Goal: Book appointment/travel/reservation

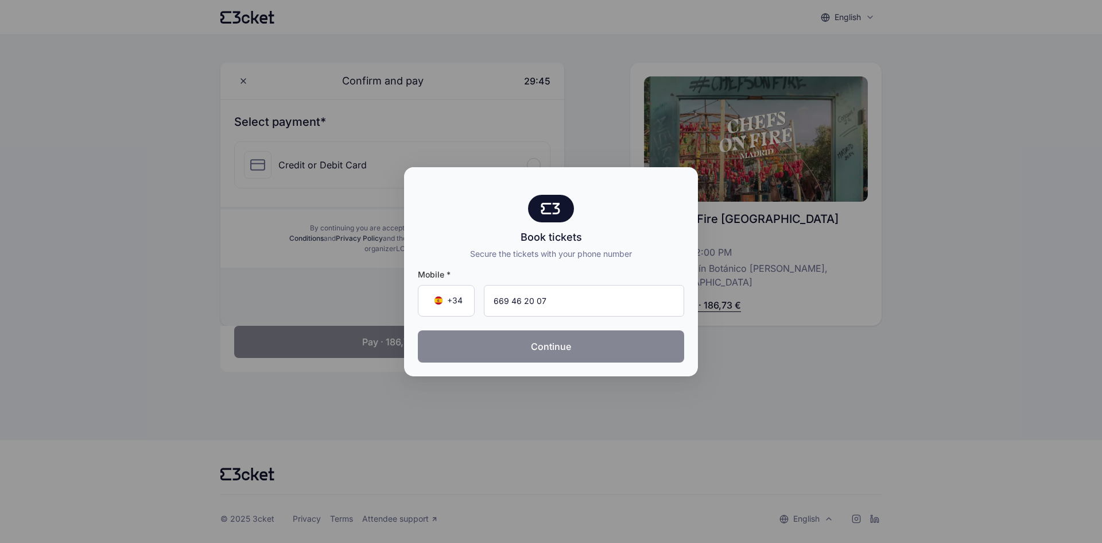
type input "669 46 20 07"
click at [594, 346] on button "Continue" at bounding box center [551, 346] width 266 height 32
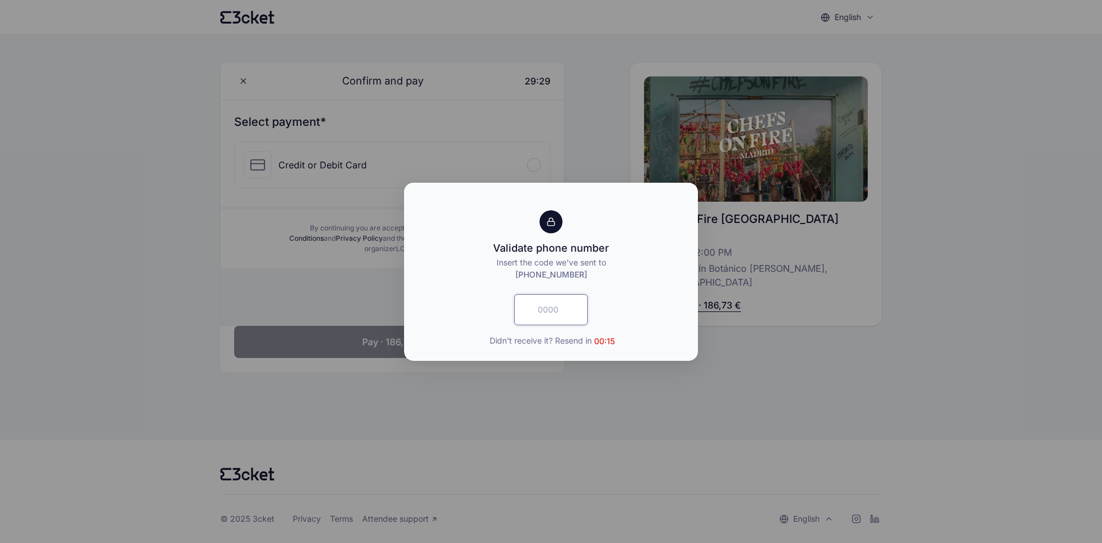
click at [543, 309] on input "text" at bounding box center [550, 309] width 73 height 31
type input "8310"
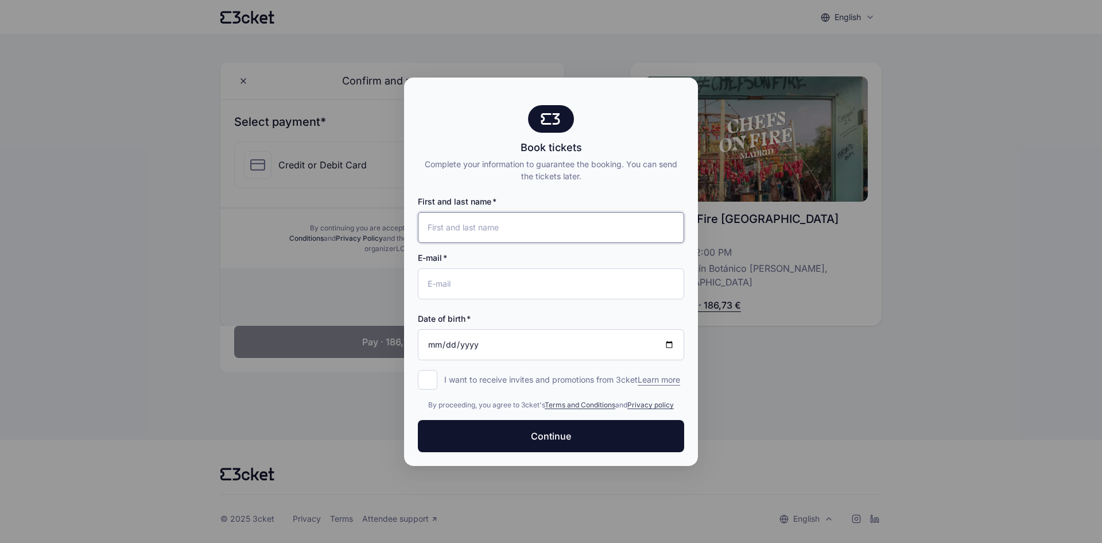
click at [505, 218] on input "First and last name" at bounding box center [551, 227] width 266 height 31
type input "[PERSON_NAME]"
type input "[EMAIL_ADDRESS][DOMAIN_NAME]"
click at [433, 342] on input "Date of birth" at bounding box center [551, 344] width 266 height 31
type input "[DATE]"
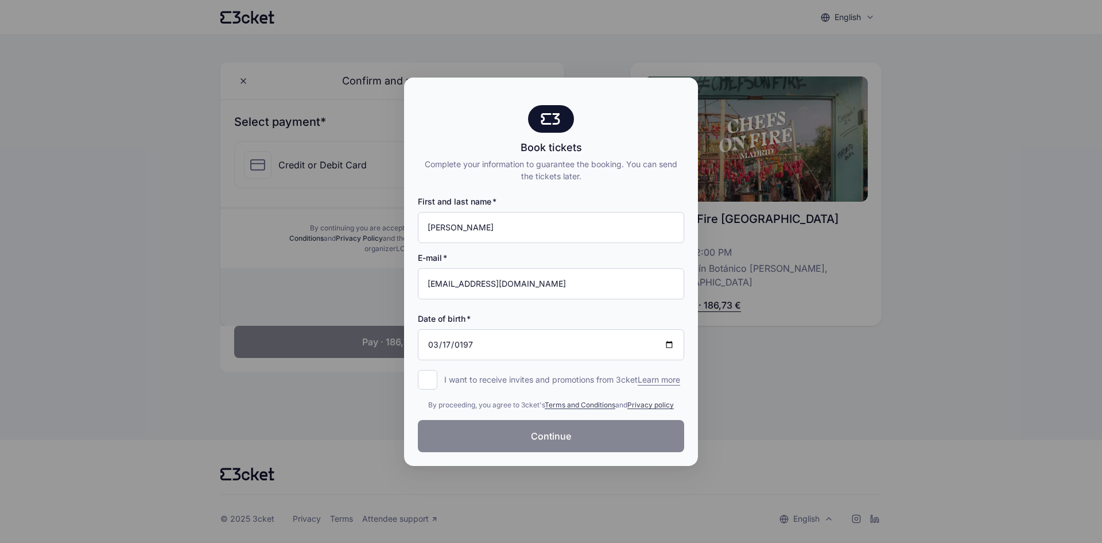
click at [487, 437] on button "Continue" at bounding box center [551, 436] width 266 height 32
click at [429, 378] on input "I want to receive invites and promotions from 3cket Learn more form.register.op…" at bounding box center [428, 380] width 20 height 20
click at [432, 374] on input "I want to receive invites and promotions from 3cket Learn more form.register.op…" at bounding box center [428, 380] width 20 height 20
checkbox input "false"
click at [108, 112] on div at bounding box center [551, 271] width 1102 height 543
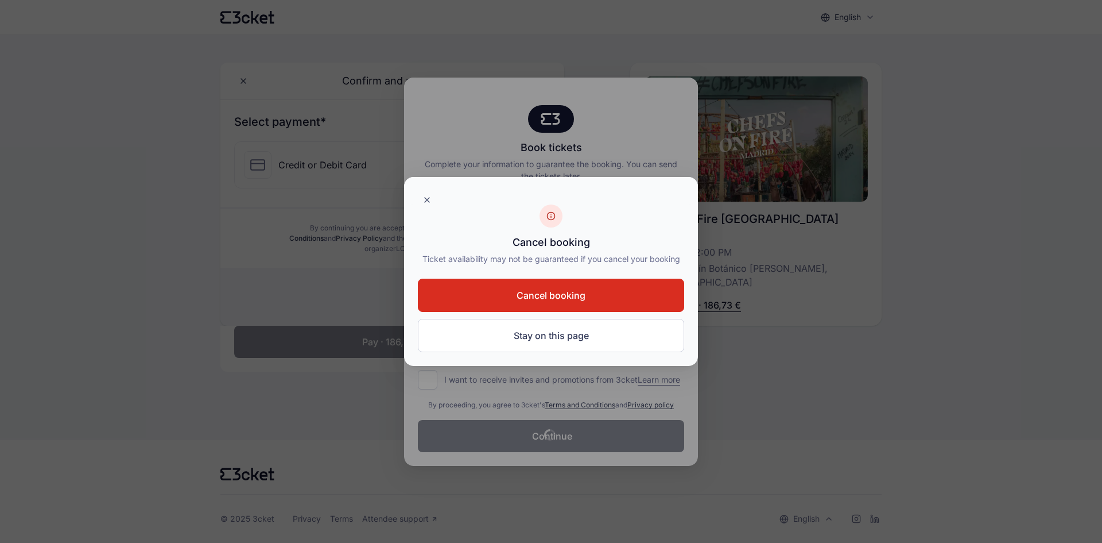
click at [575, 289] on span "Cancel booking" at bounding box center [551, 295] width 69 height 14
